Goal: Find specific page/section: Find specific page/section

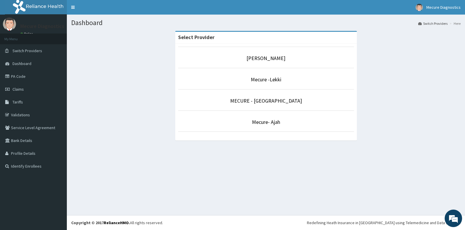
click at [277, 83] on p "Mecure -Lekki" at bounding box center [266, 80] width 176 height 8
click at [269, 77] on link "Mecure -Lekki" at bounding box center [266, 79] width 31 height 7
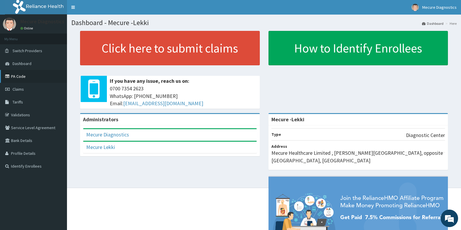
click at [26, 77] on link "PA Code" at bounding box center [33, 76] width 67 height 13
click at [29, 79] on link "PA Code" at bounding box center [33, 76] width 67 height 13
